Goal: Find specific page/section: Find specific page/section

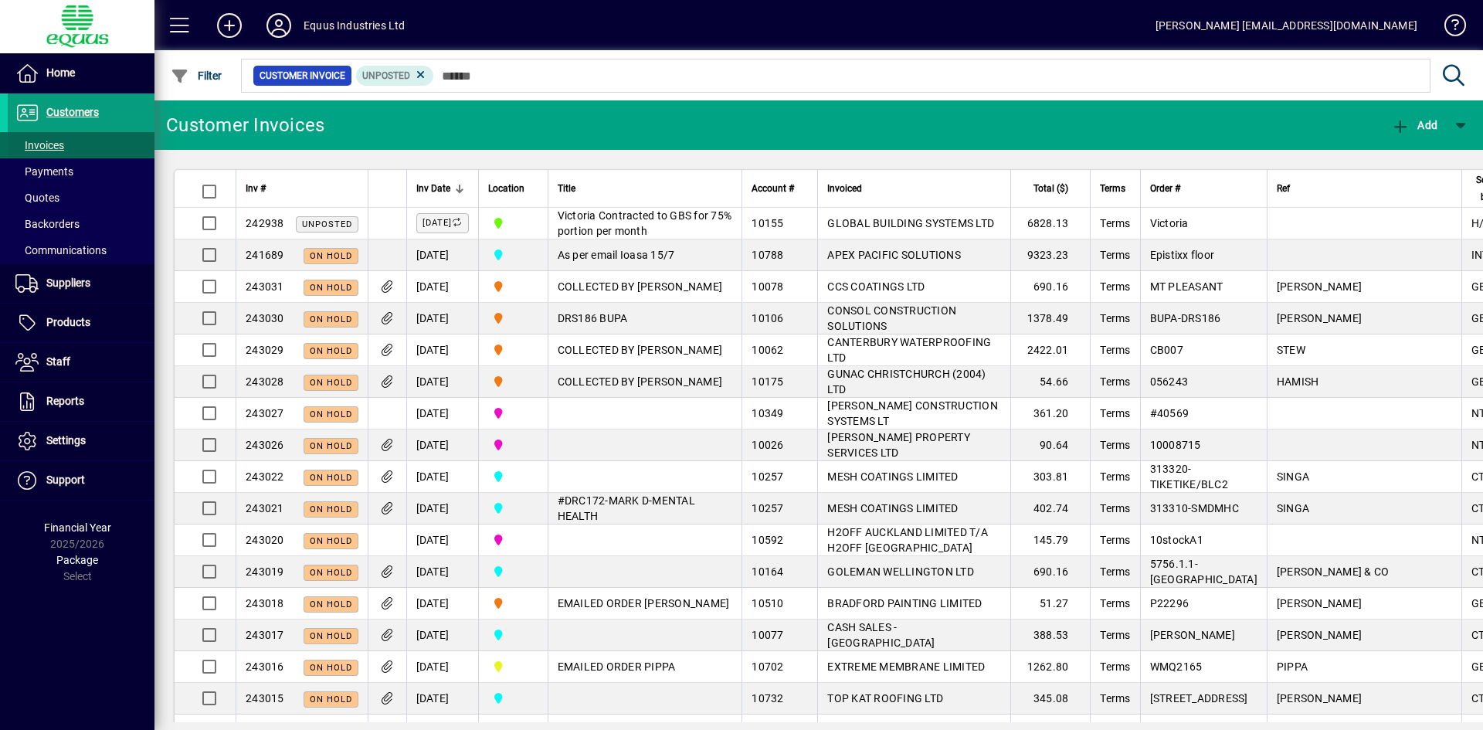
click at [51, 145] on span "Invoices" at bounding box center [39, 145] width 49 height 12
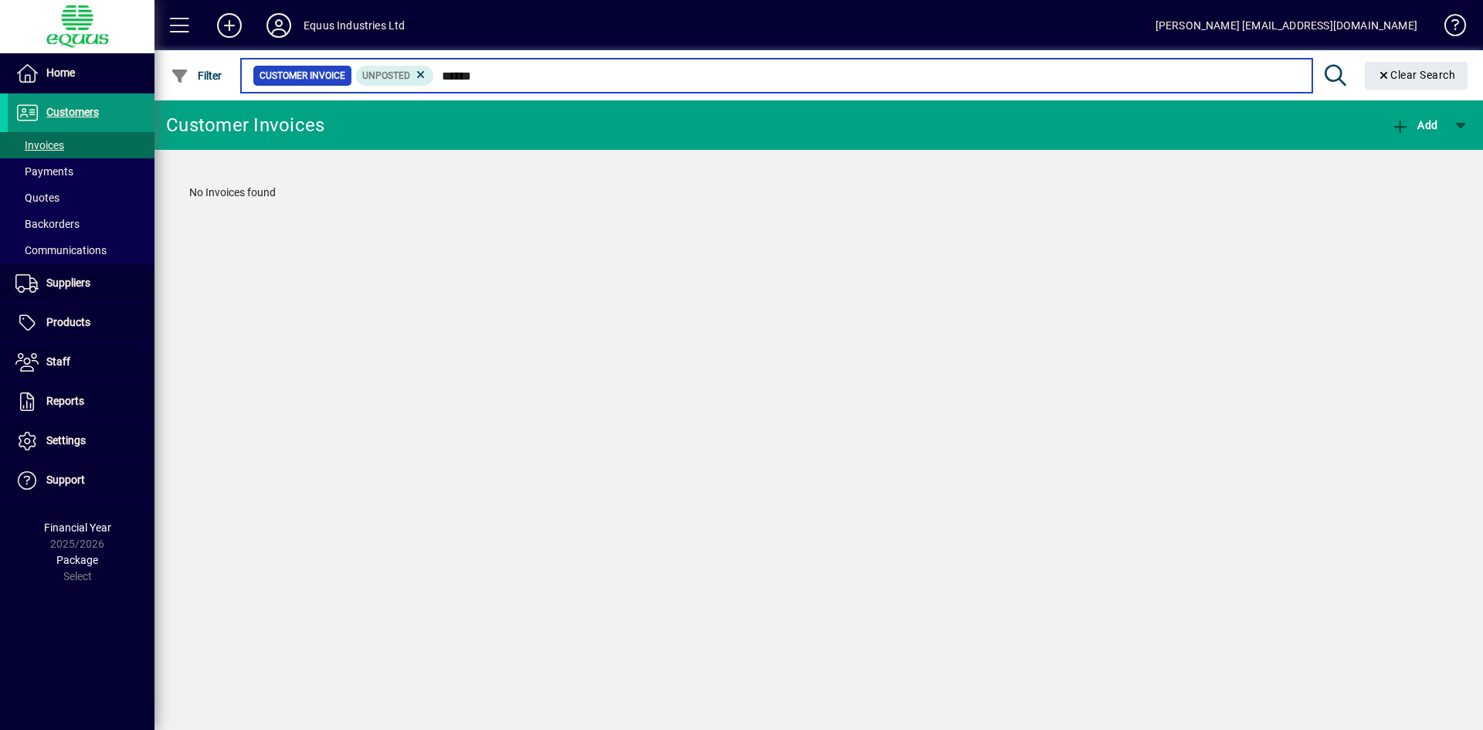
type input "******"
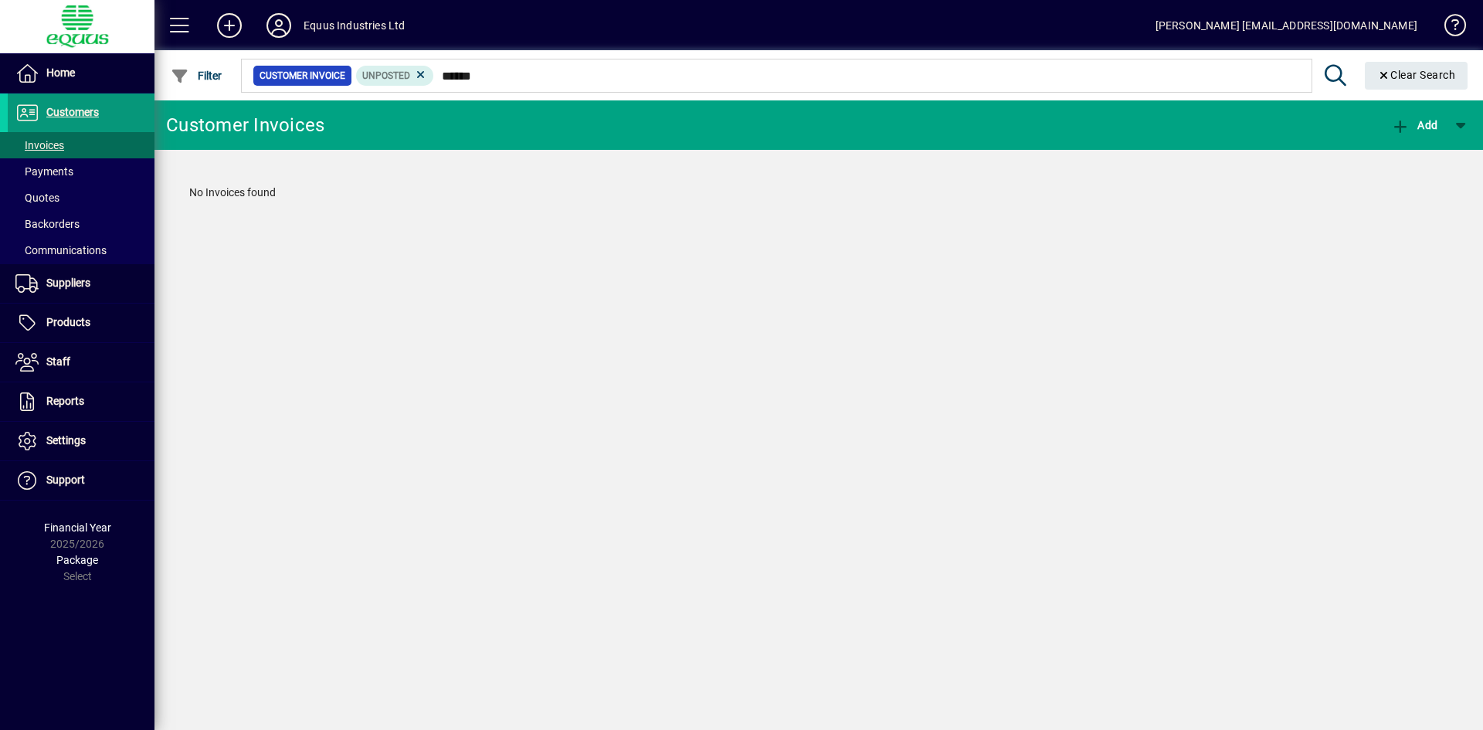
click at [77, 110] on span "Customers" at bounding box center [72, 112] width 53 height 12
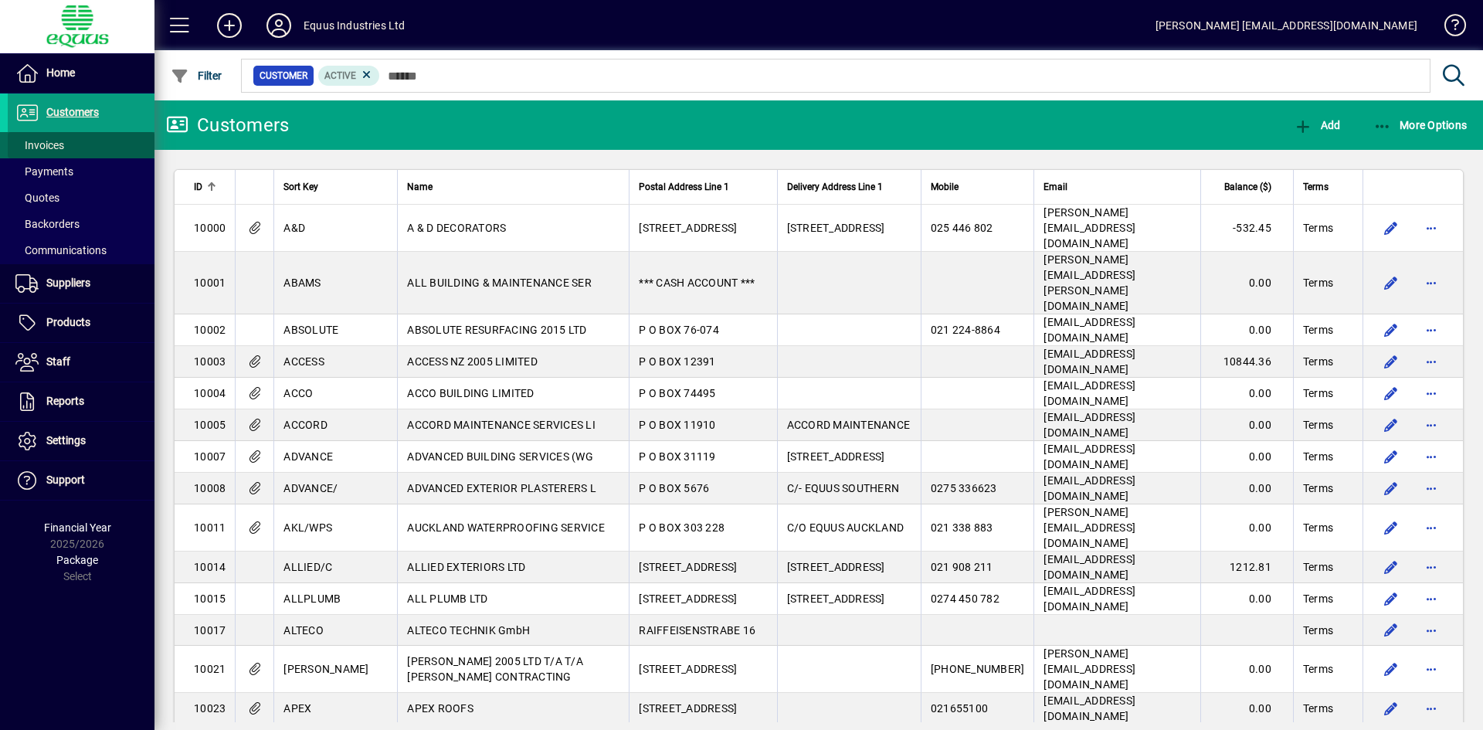
click at [45, 147] on span "Invoices" at bounding box center [39, 145] width 49 height 12
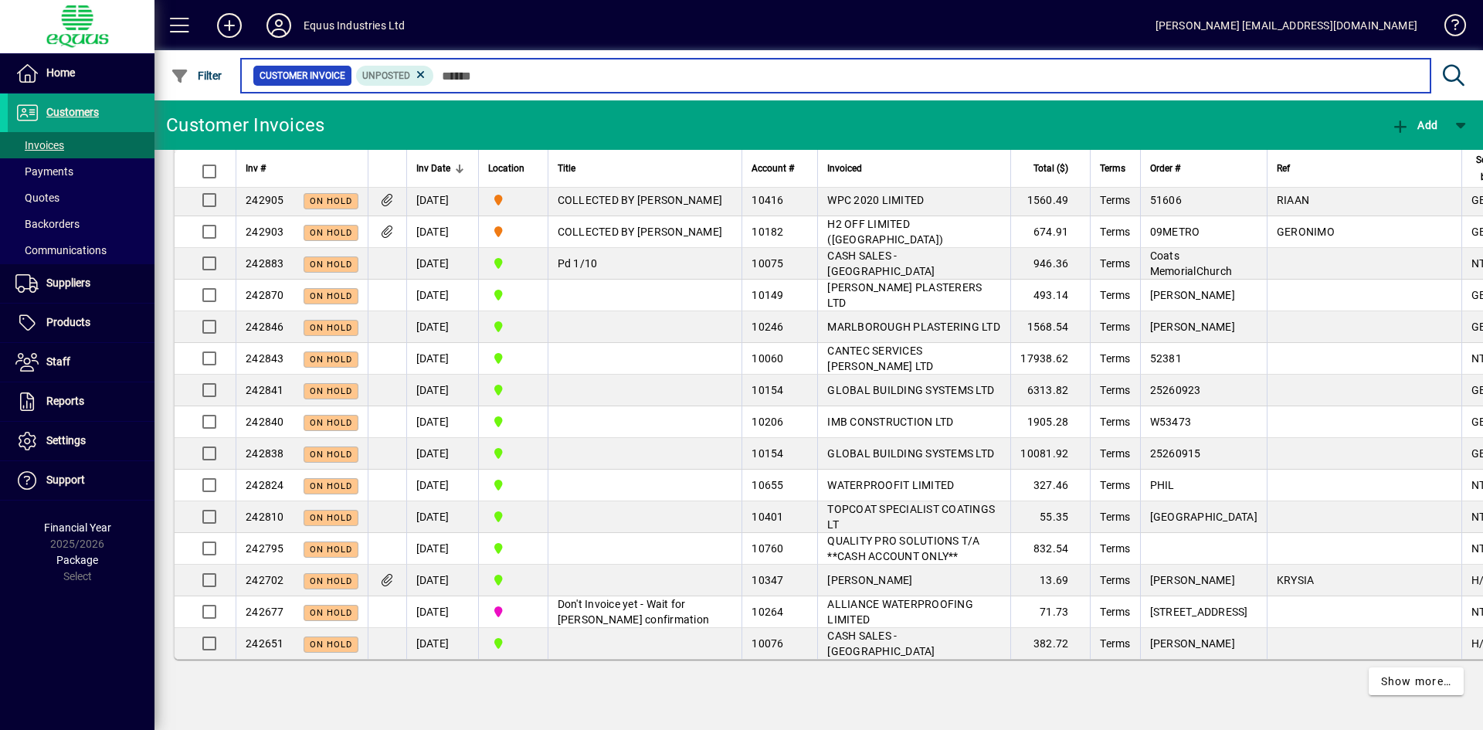
scroll to position [2992, 0]
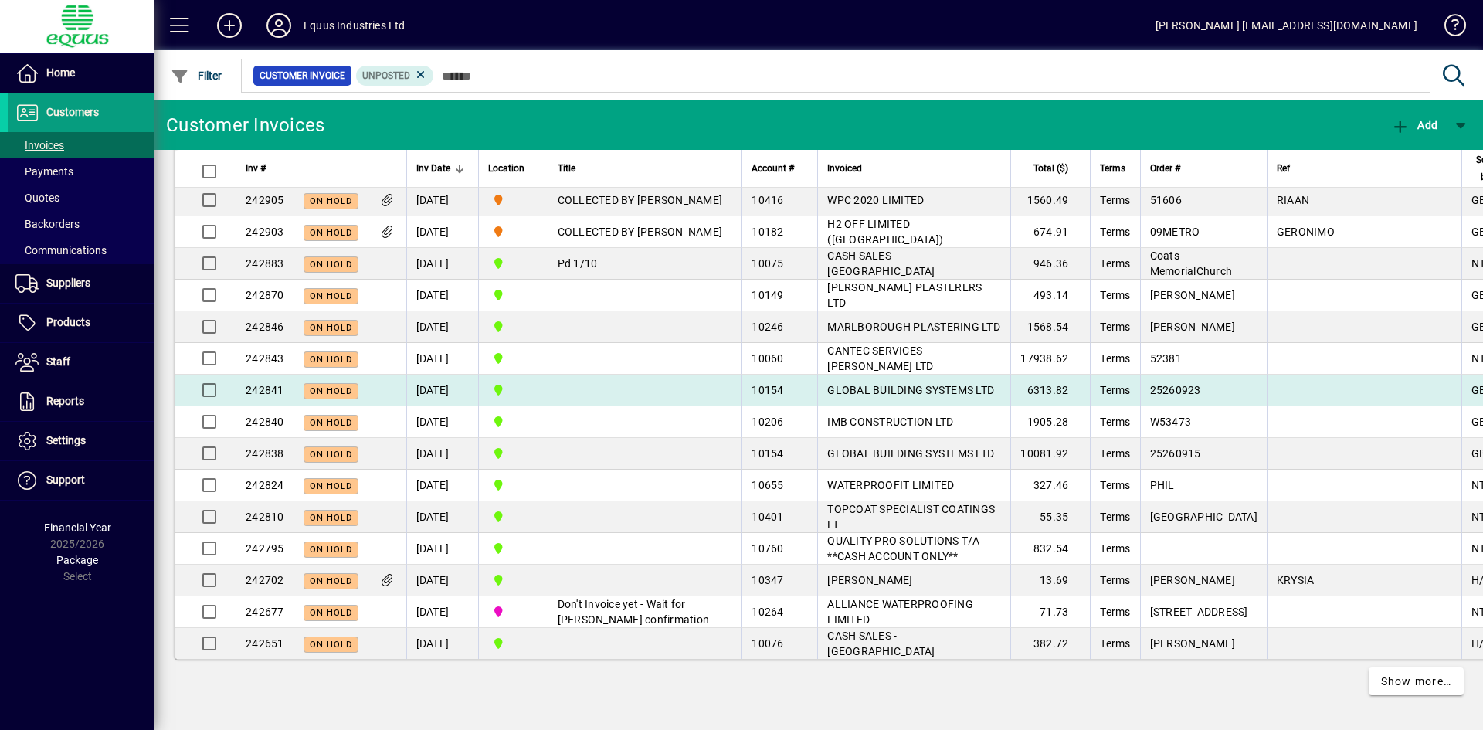
click at [841, 384] on span "GLOBAL BUILDING SYSTEMS LTD" at bounding box center [910, 390] width 167 height 12
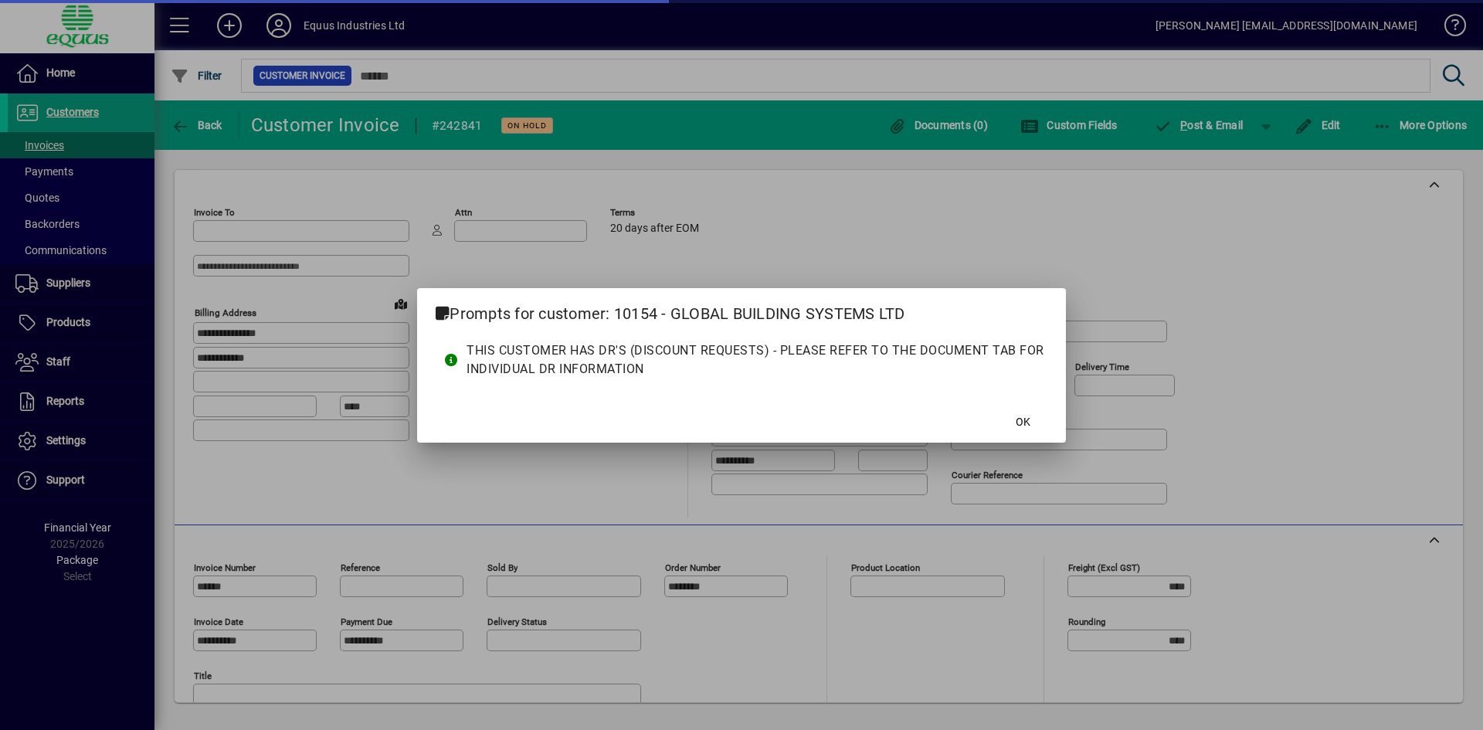
type input "**********"
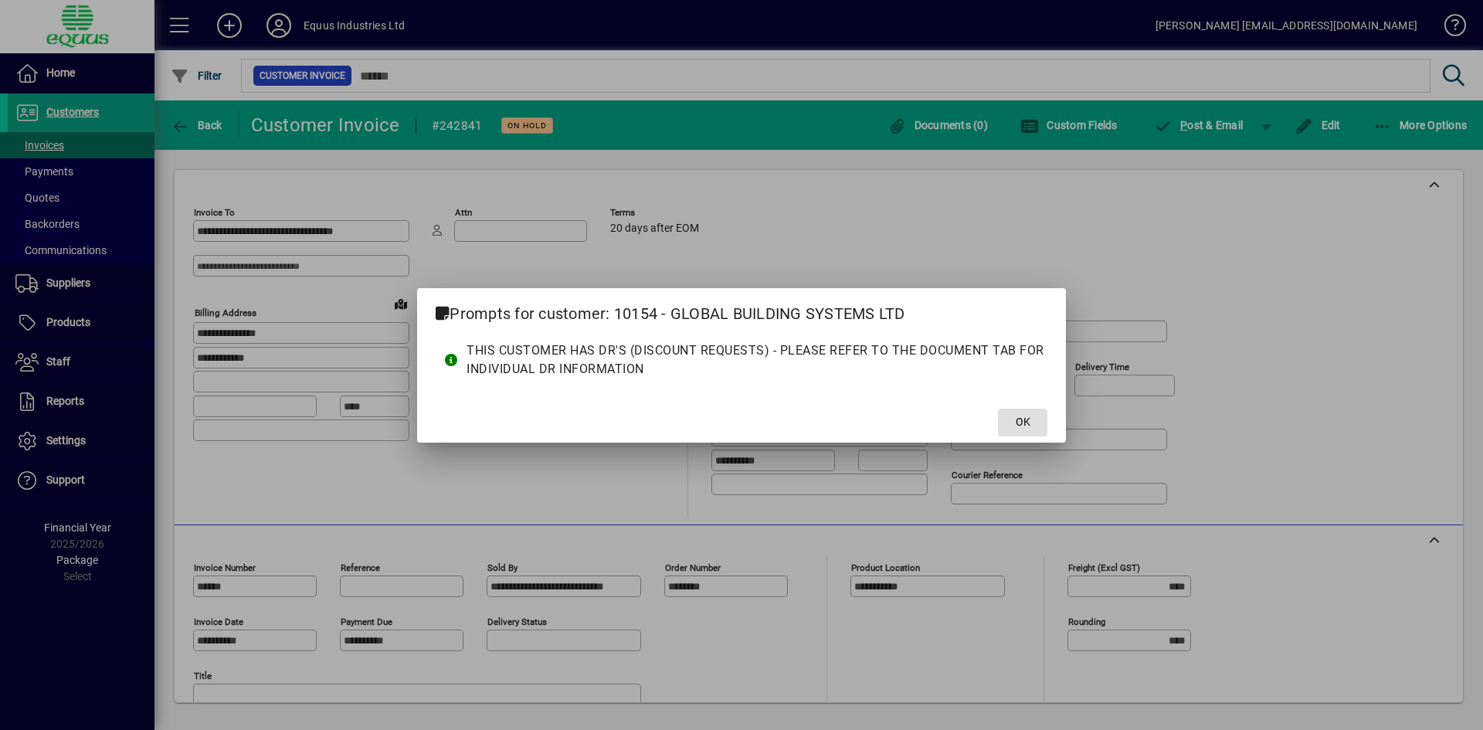
click at [1019, 415] on span "OK" at bounding box center [1022, 422] width 15 height 16
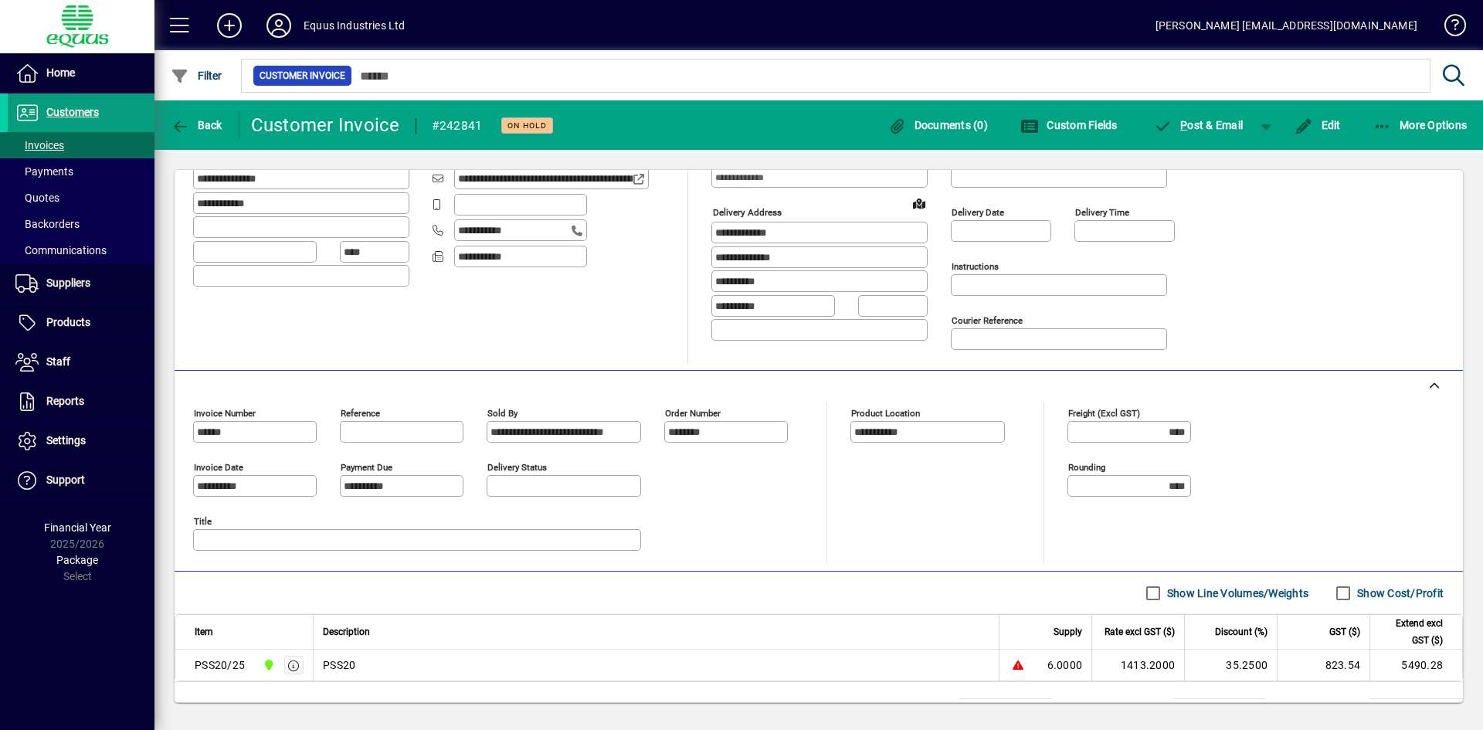
scroll to position [221, 0]
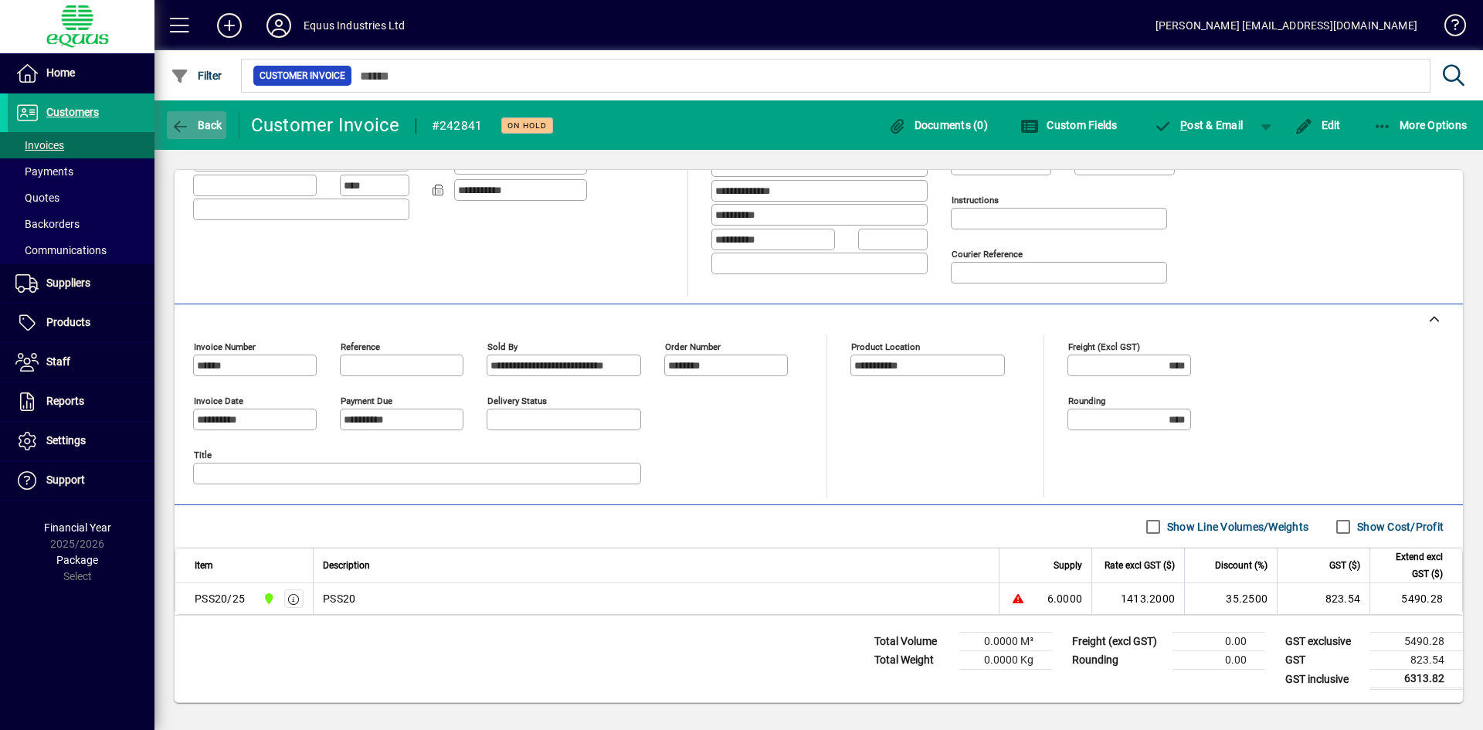
click at [203, 123] on span "Back" at bounding box center [197, 125] width 52 height 12
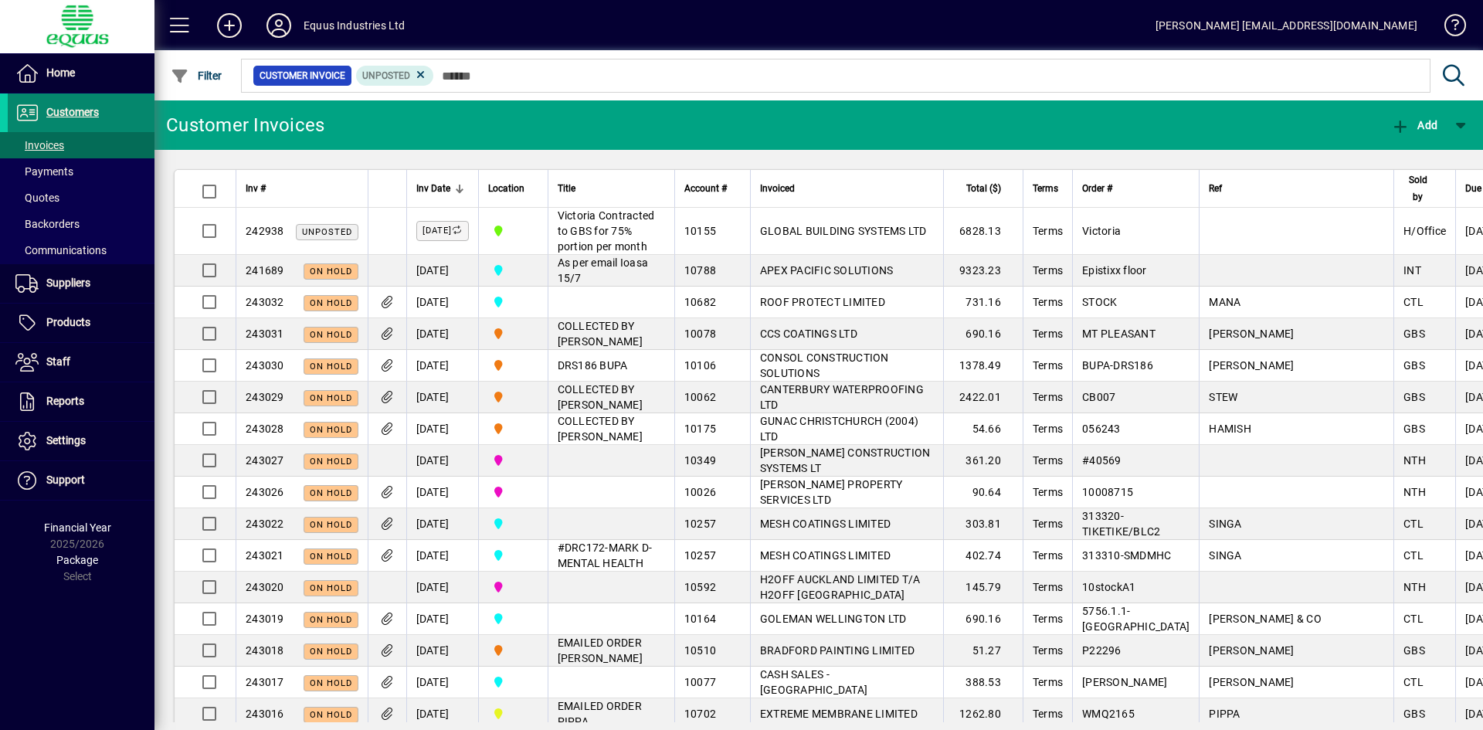
click at [62, 108] on span "Customers" at bounding box center [72, 112] width 53 height 12
